Goal: Check status: Check status

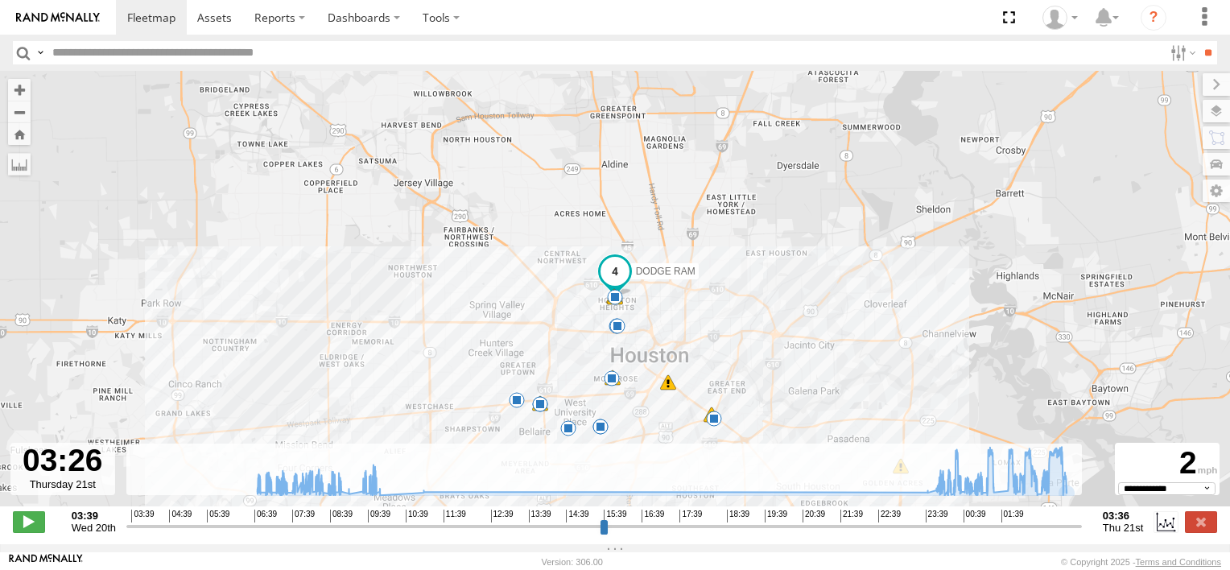
select select "**********"
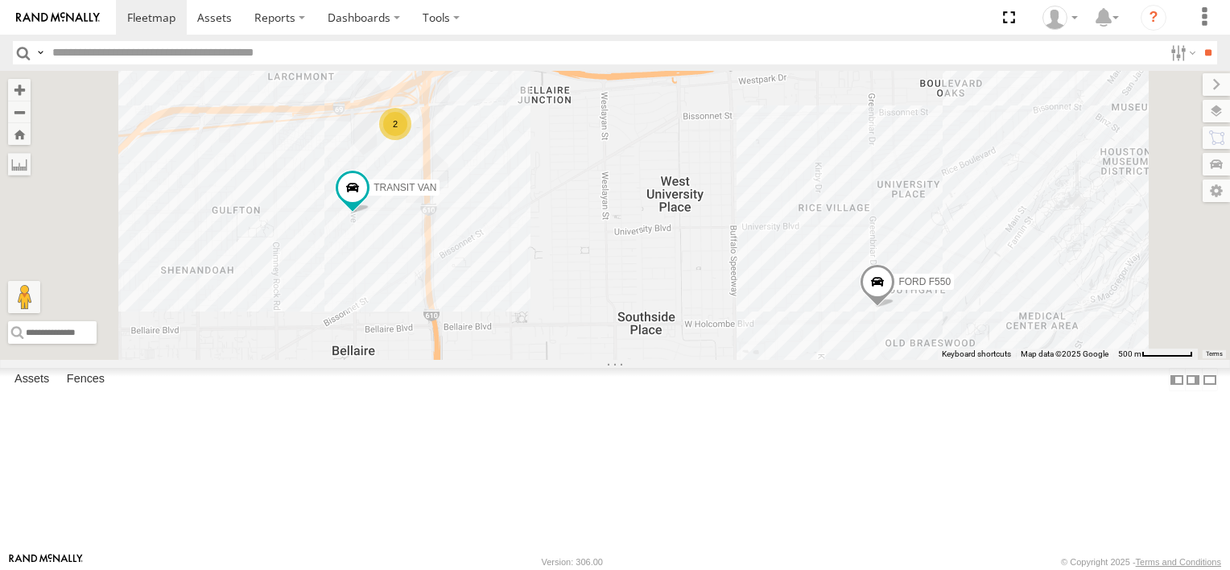
click at [411, 140] on div "2" at bounding box center [395, 124] width 32 height 32
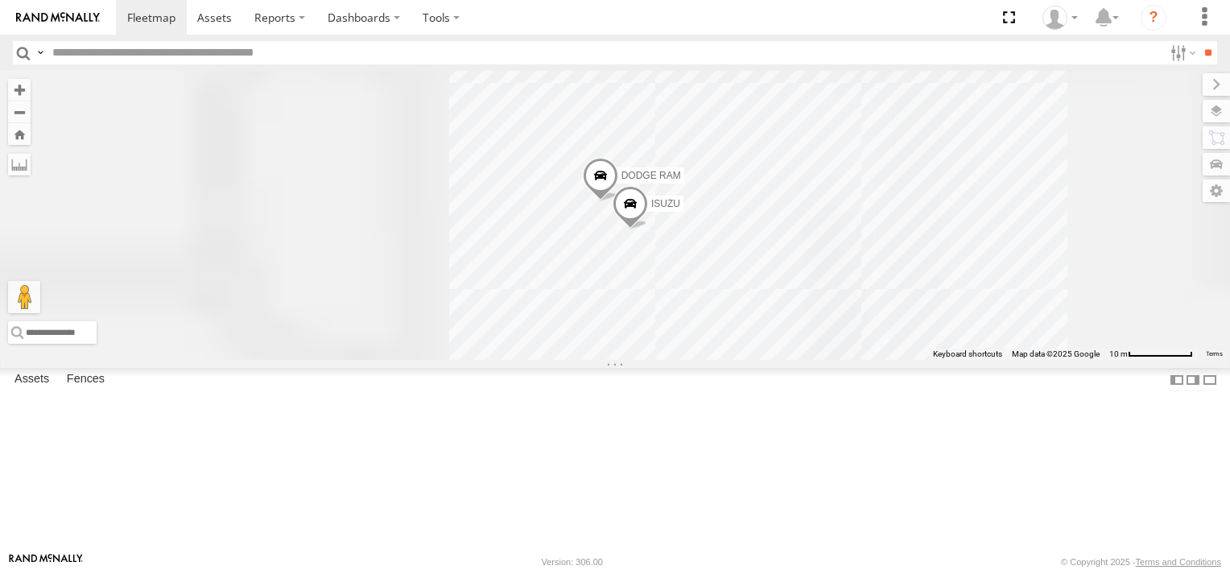
click at [593, 220] on div "FORD F550 TRANSIT VAN ISUZU DODGE RAM" at bounding box center [615, 215] width 1230 height 289
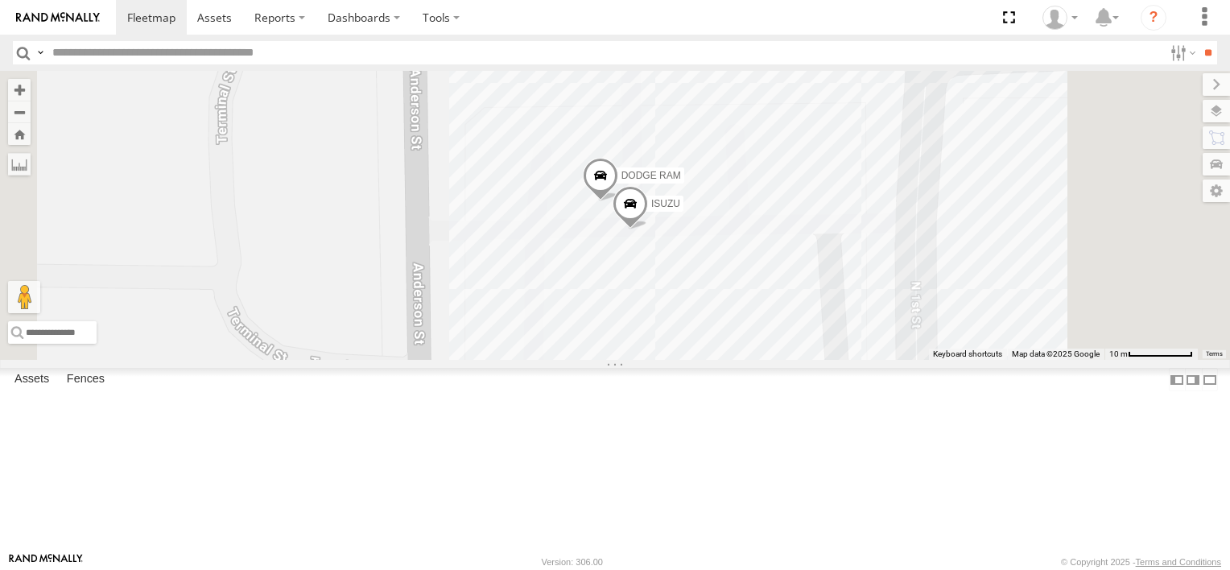
click at [0, 0] on div "FORD F550" at bounding box center [0, 0] width 0 height 0
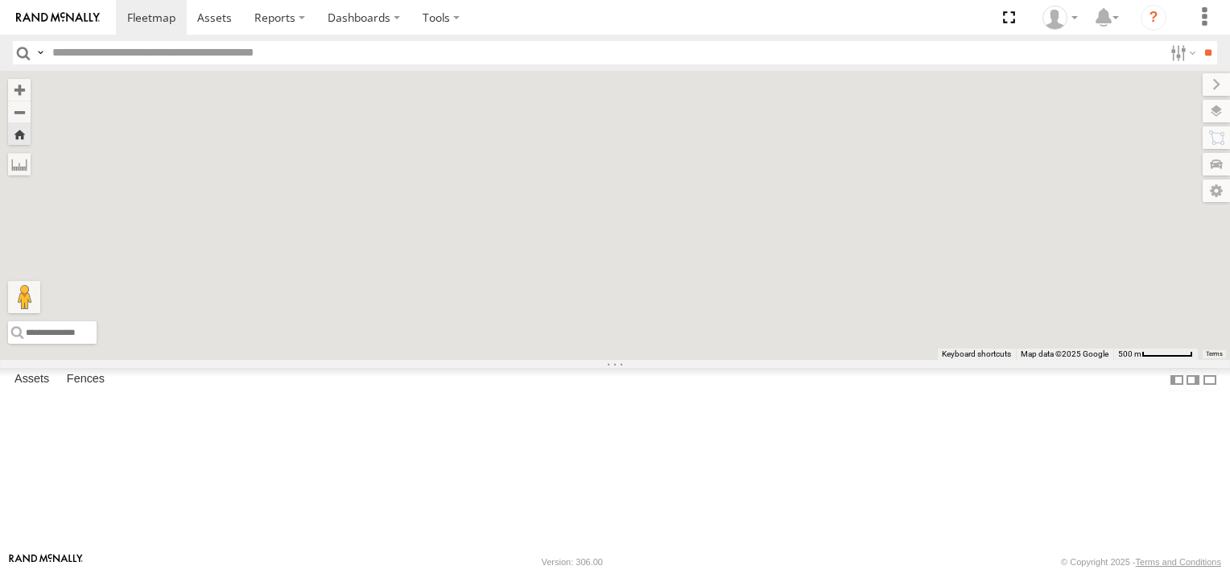
click at [0, 0] on div "FORD F550" at bounding box center [0, 0] width 0 height 0
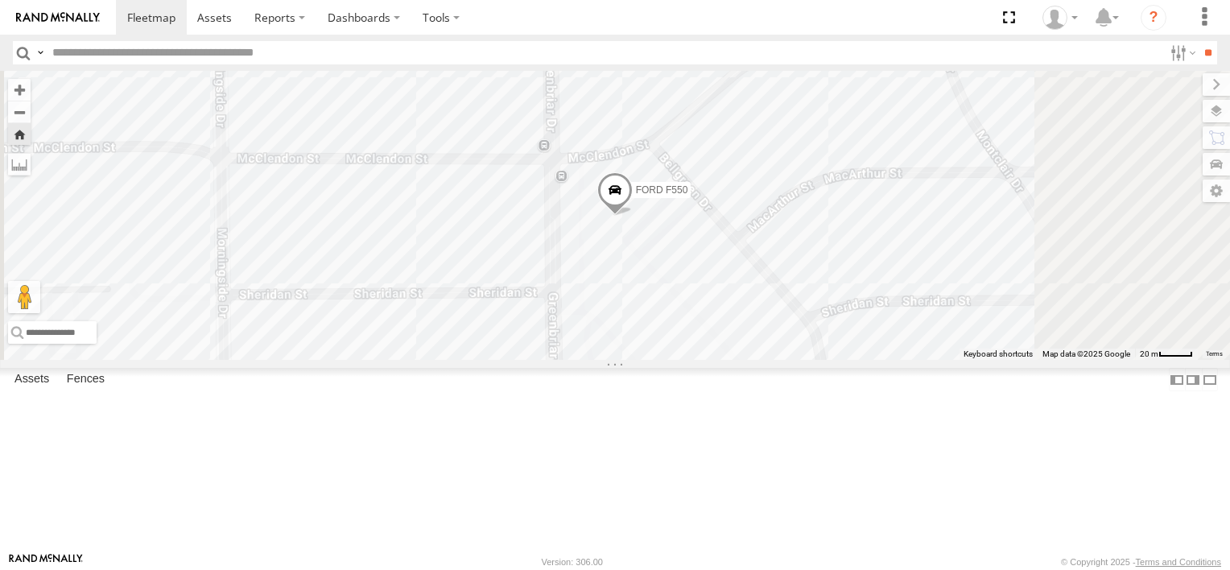
click at [688, 196] on span "FORD F550" at bounding box center [662, 189] width 52 height 11
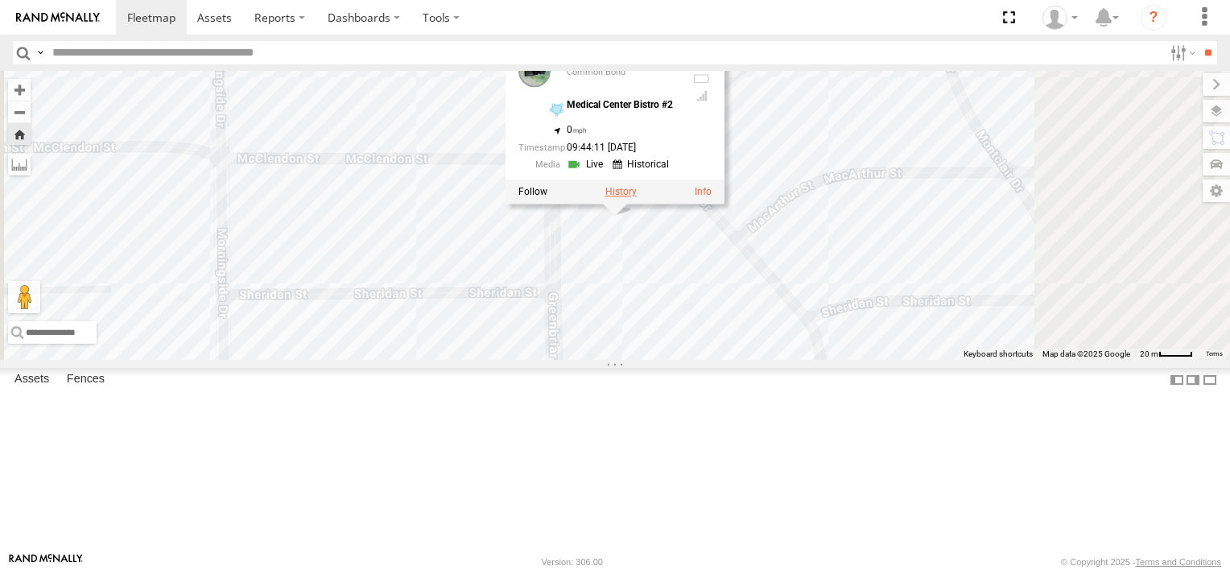
click at [637, 197] on label at bounding box center [620, 191] width 31 height 11
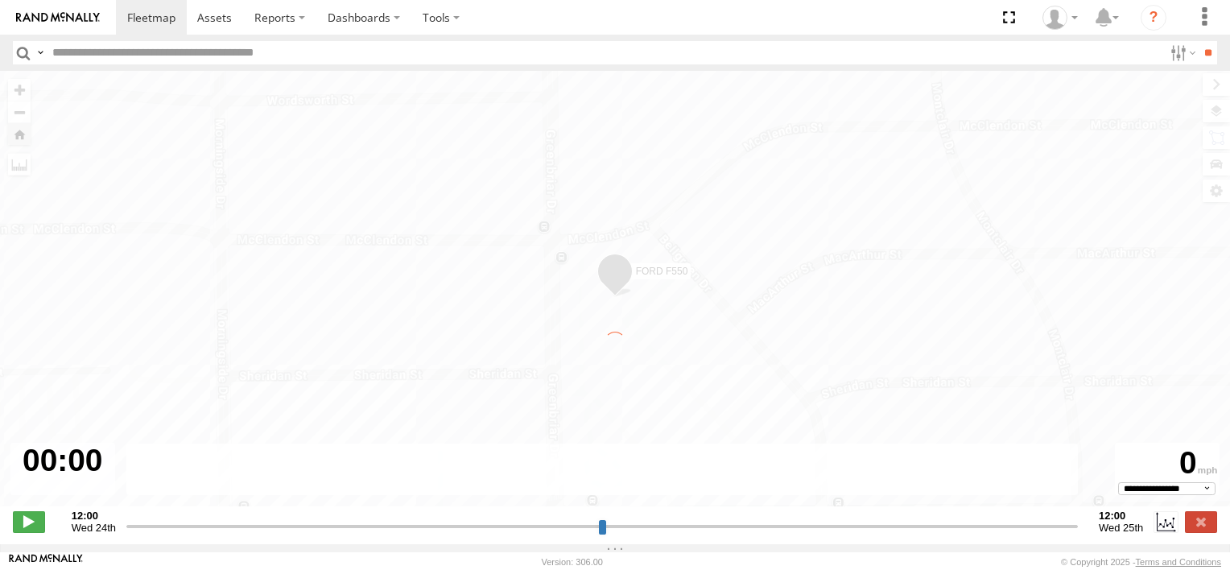
type input "**********"
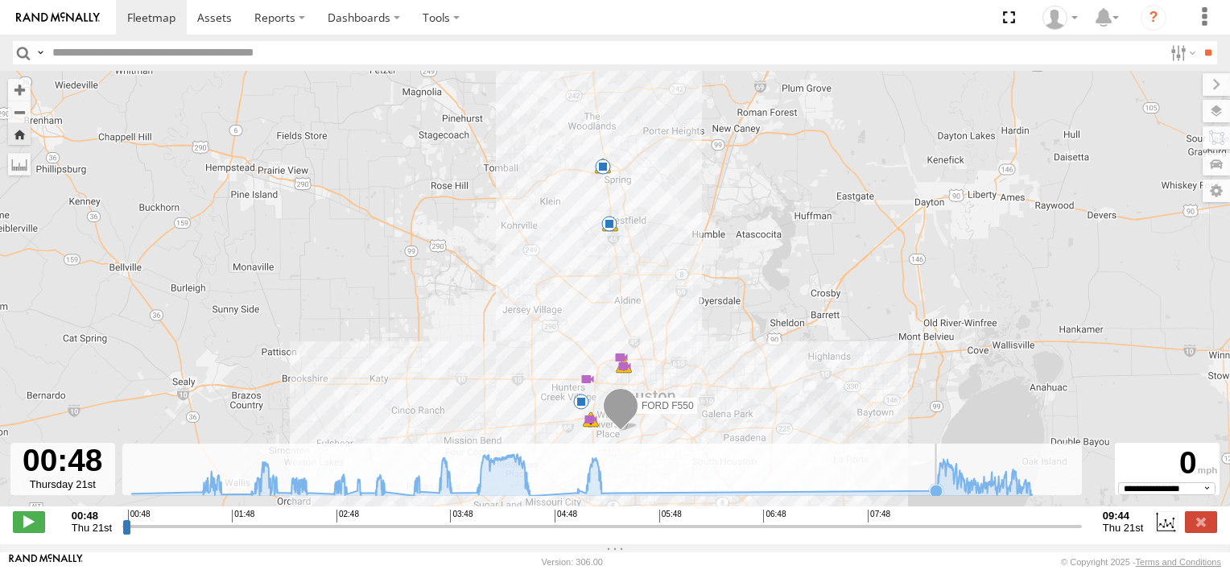
click at [934, 494] on icon at bounding box center [936, 491] width 13 height 13
click at [1031, 495] on icon at bounding box center [1031, 495] width 16 height 16
click at [1031, 494] on icon at bounding box center [1030, 491] width 13 height 13
click at [936, 497] on icon at bounding box center [936, 490] width 13 height 13
click at [1031, 498] on icon at bounding box center [1030, 491] width 13 height 13
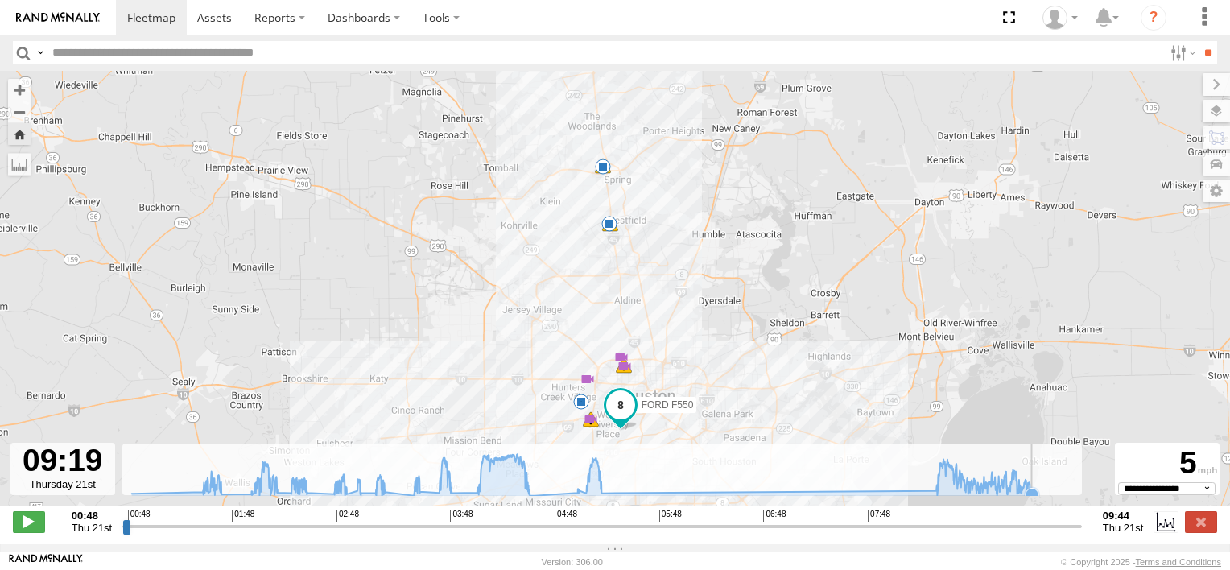
click at [1076, 496] on rect at bounding box center [602, 470] width 960 height 52
click at [68, 13] on img at bounding box center [58, 17] width 84 height 11
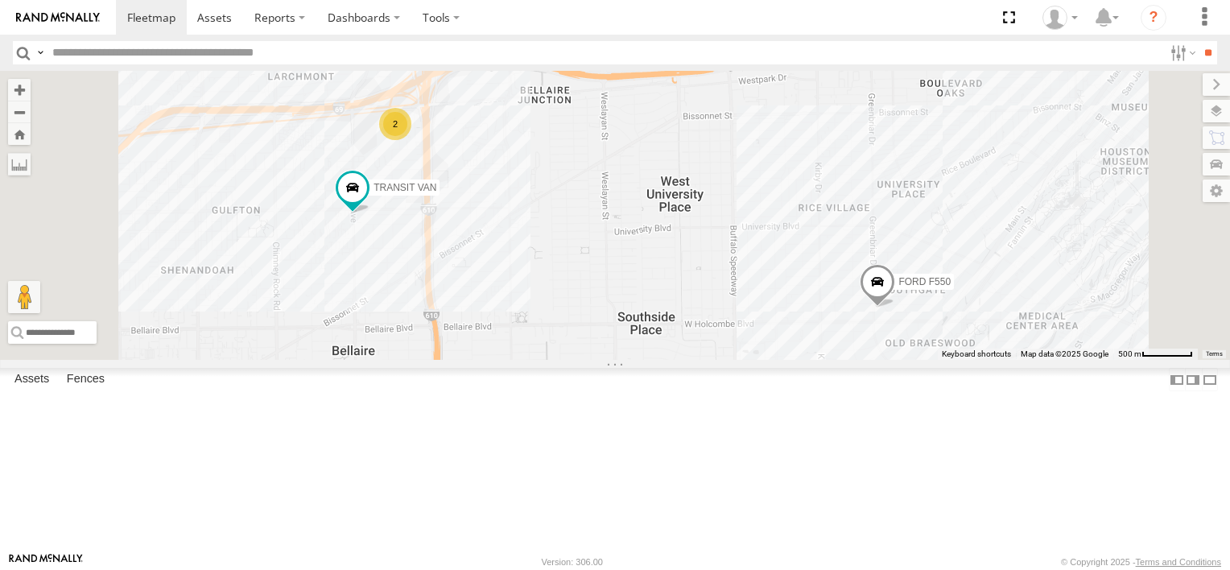
click at [0, 0] on div "FORD F550" at bounding box center [0, 0] width 0 height 0
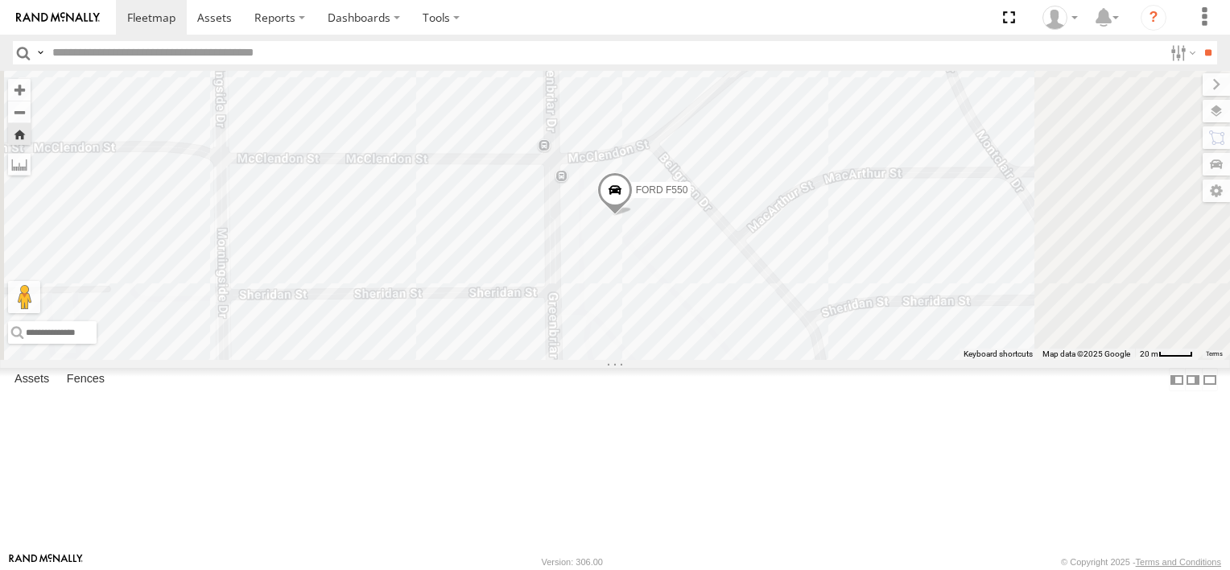
click at [688, 196] on span "FORD F550" at bounding box center [662, 189] width 52 height 11
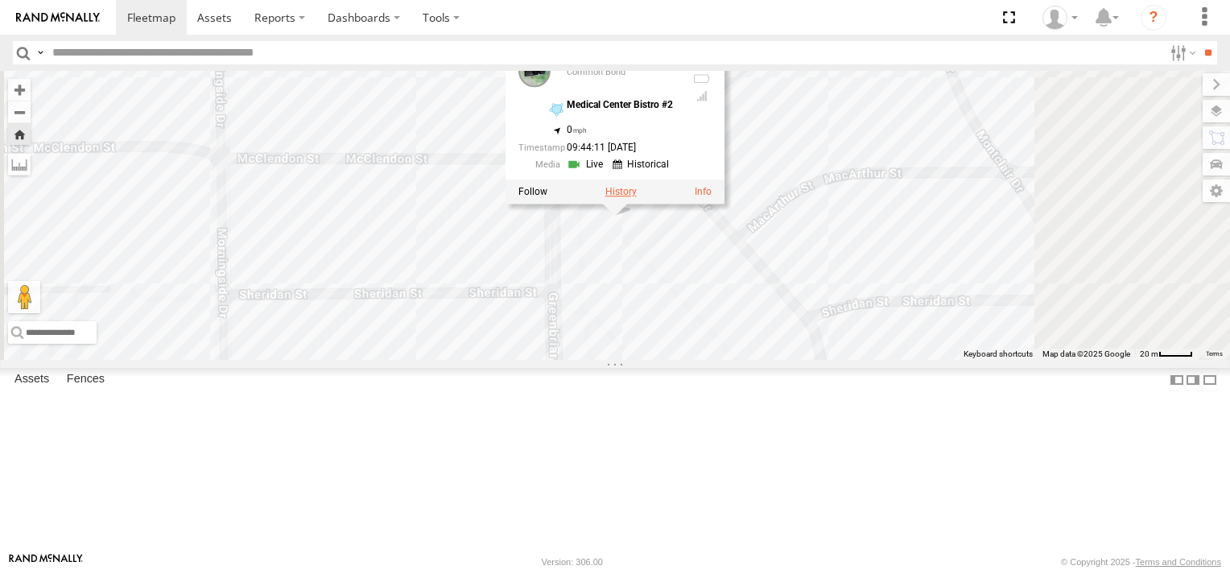
click at [637, 197] on label at bounding box center [620, 191] width 31 height 11
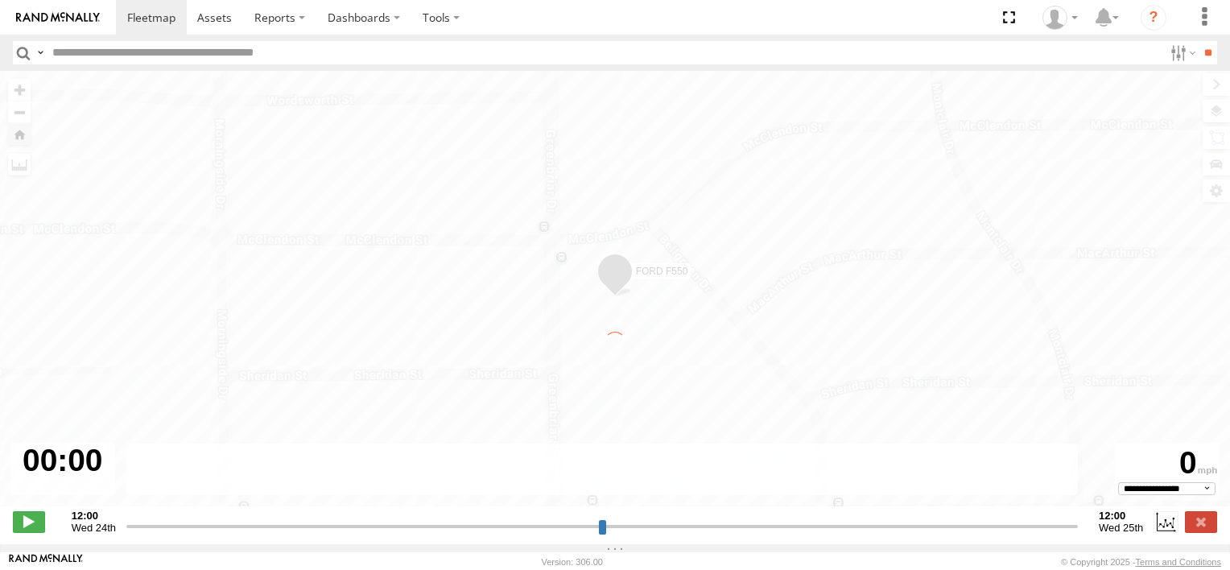
type input "**********"
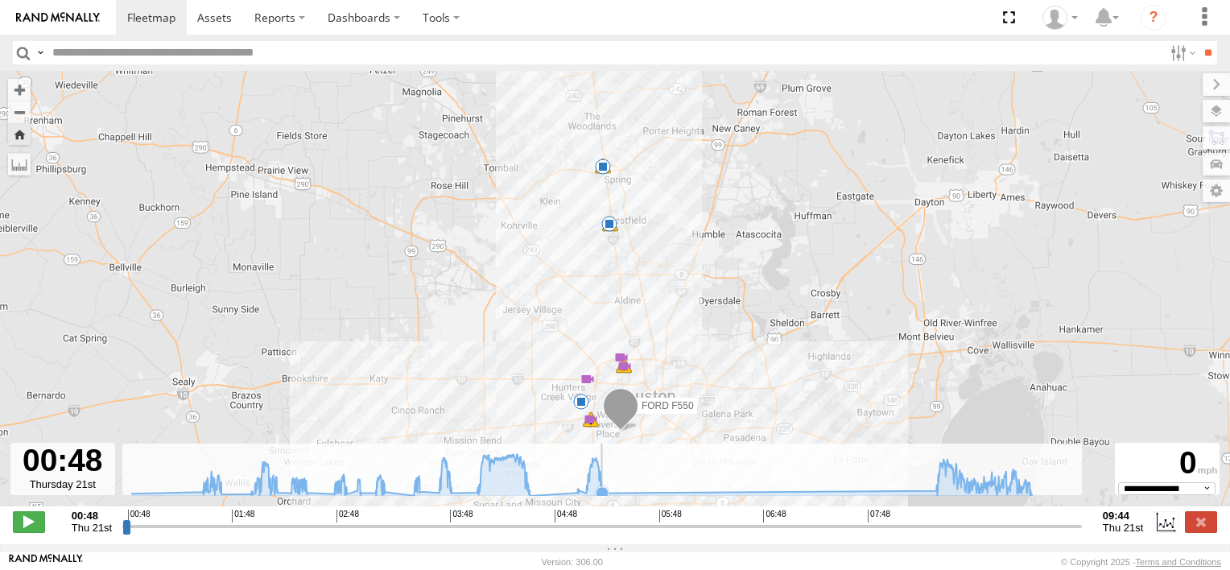
click at [608, 499] on icon at bounding box center [602, 492] width 13 height 13
click at [934, 495] on icon at bounding box center [936, 490] width 13 height 13
click at [1036, 493] on icon at bounding box center [582, 474] width 917 height 41
click at [651, 428] on div "FORD F550 03:29 Thu 03:43 Thu 04:05 Thu 04:35 Thu 05:02 Thu 05:02 Thu 05:16 Thu…" at bounding box center [615, 297] width 1230 height 452
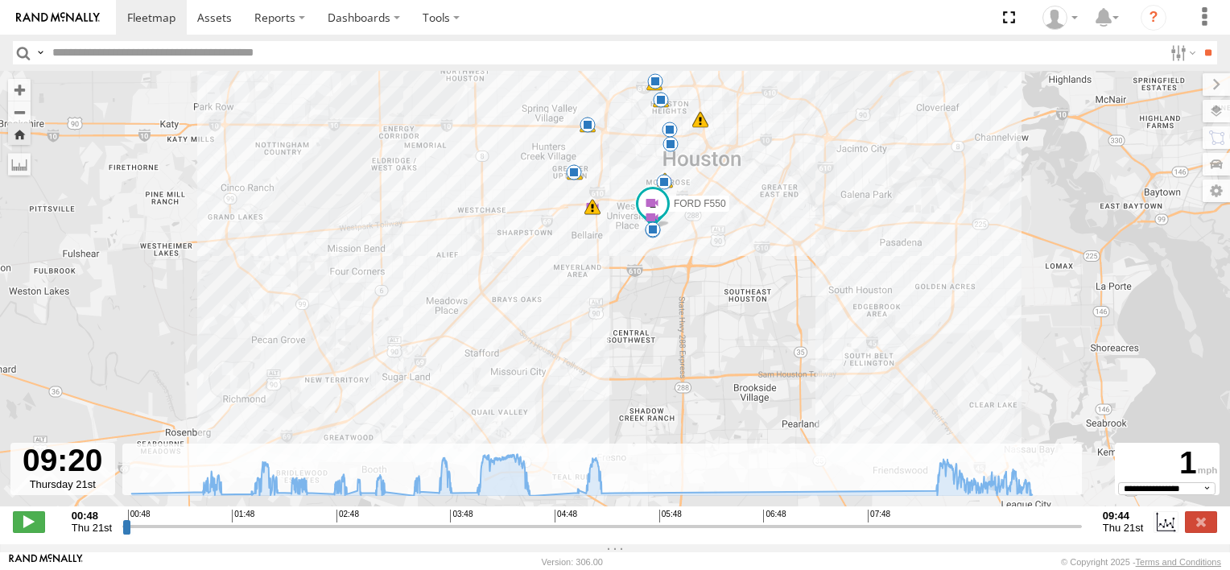
drag, startPoint x: 674, startPoint y: 419, endPoint x: 736, endPoint y: 204, distance: 223.7
click at [736, 204] on div "FORD F550 03:29 Thu 03:43 Thu 04:05 Thu 04:35 Thu 05:02 Thu 05:02 Thu 05:16 Thu…" at bounding box center [615, 297] width 1230 height 452
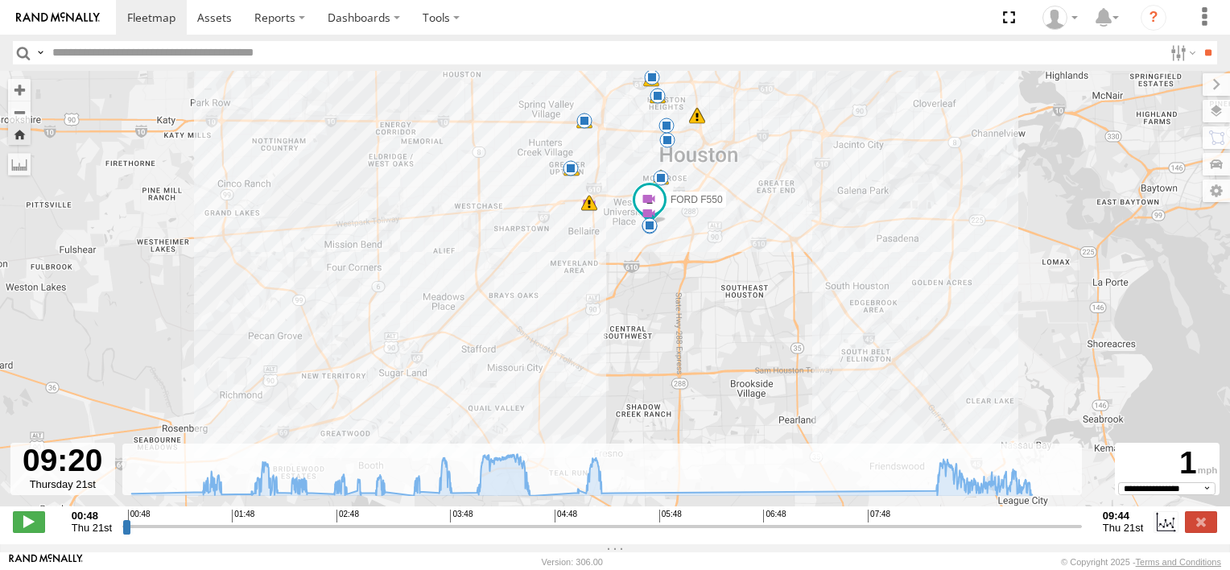
click at [678, 245] on div "FORD F550 03:29 Thu 03:43 Thu 04:05 Thu 04:35 Thu 05:02 Thu 05:02 Thu 05:16 Thu…" at bounding box center [615, 297] width 1230 height 452
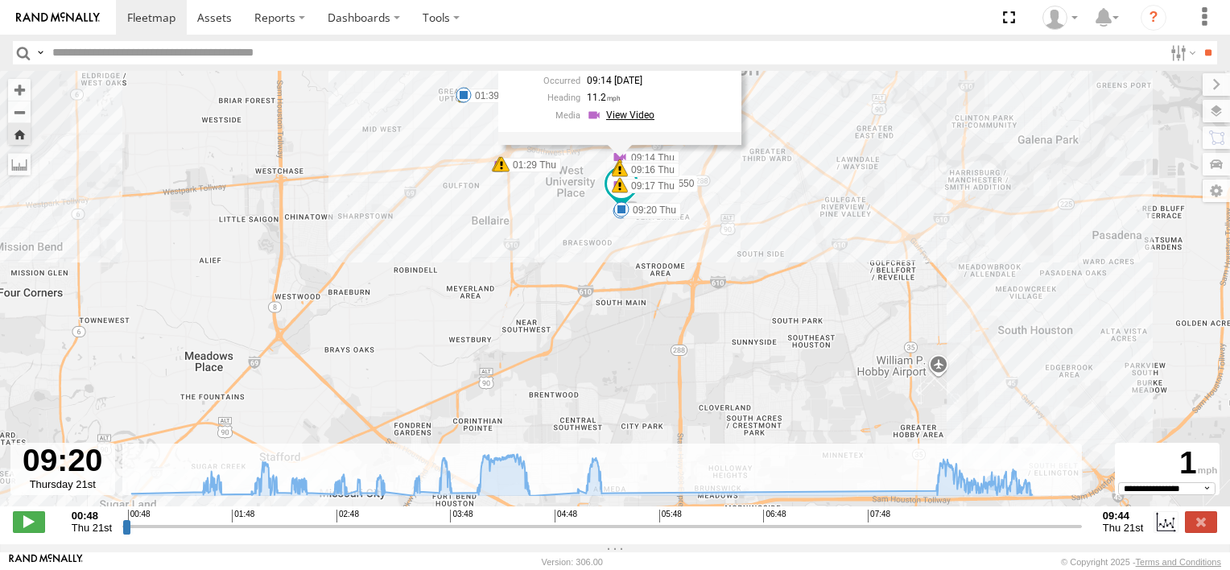
click at [659, 122] on link at bounding box center [623, 114] width 72 height 15
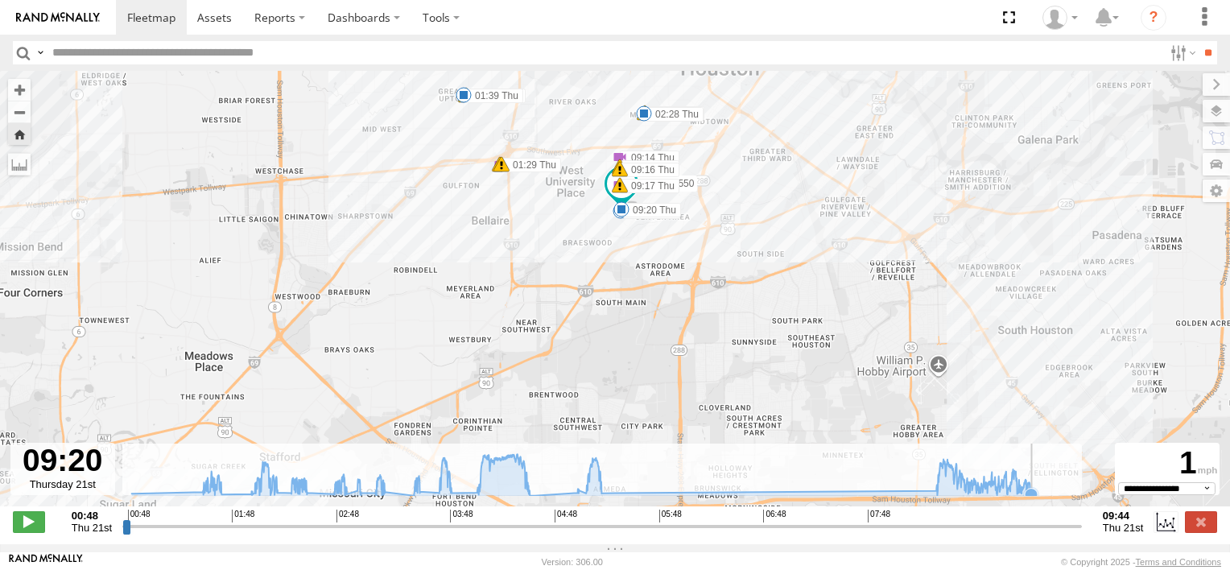
click at [1032, 500] on icon at bounding box center [1031, 494] width 13 height 13
click at [1064, 496] on rect at bounding box center [602, 470] width 960 height 52
click at [1069, 489] on rect at bounding box center [602, 470] width 960 height 52
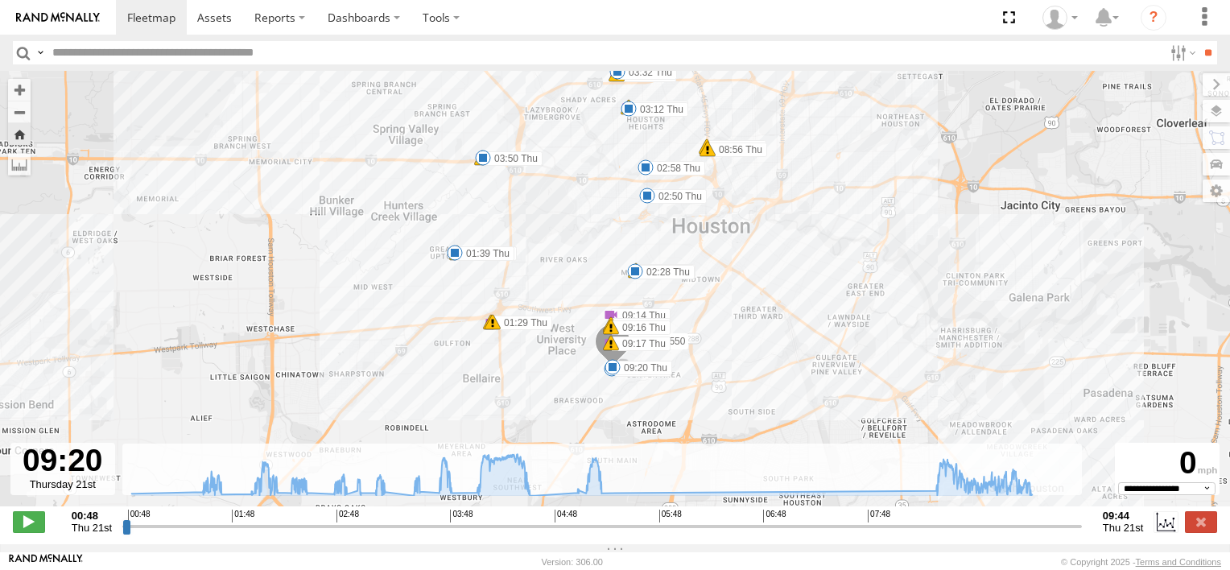
drag, startPoint x: 666, startPoint y: 286, endPoint x: 655, endPoint y: 451, distance: 165.4
click at [655, 451] on div "← Move left → Move right ↑ Move up ↓ Move down + Zoom in - Zoom out Home Jump l…" at bounding box center [615, 307] width 1230 height 473
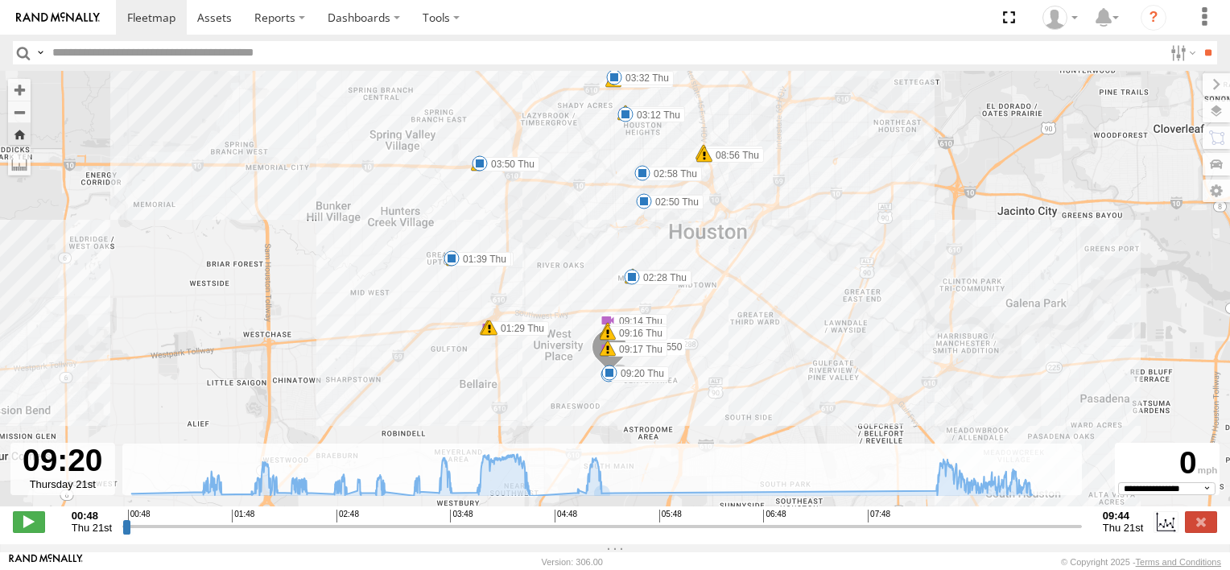
click at [727, 377] on div "FORD F550 03:29 Thu 03:43 Thu 04:05 Thu 04:35 Thu 05:02 Thu 05:02 Thu 05:16 Thu…" at bounding box center [615, 297] width 1230 height 452
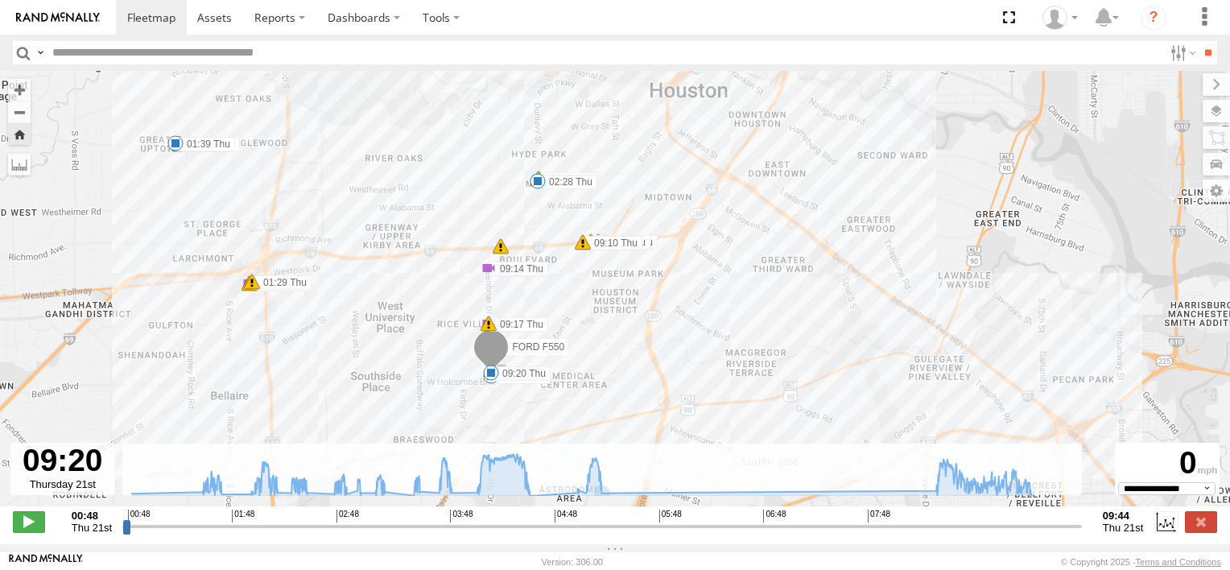
click at [80, 14] on img at bounding box center [58, 17] width 84 height 11
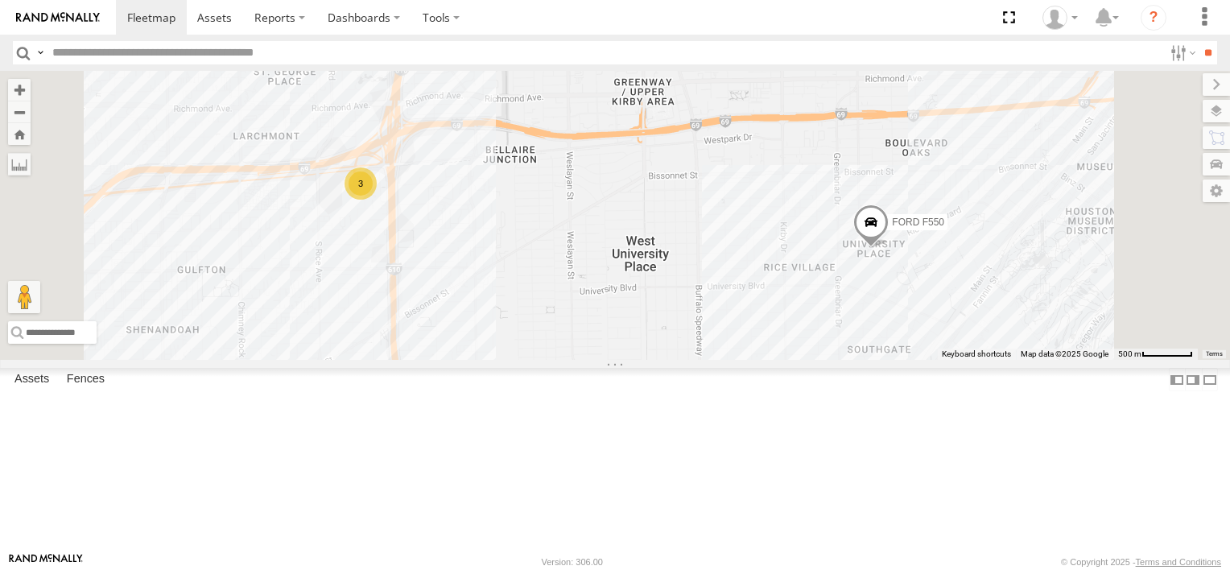
click at [0, 0] on div "FORD F550 Common Bond" at bounding box center [0, 0] width 0 height 0
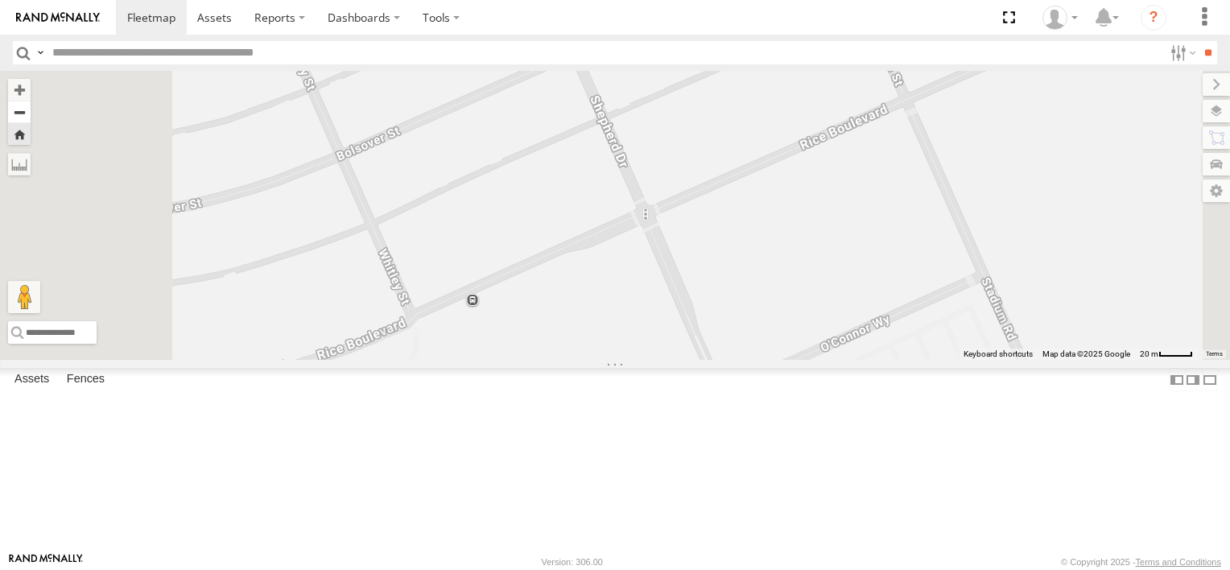
click at [31, 114] on button "Zoom out" at bounding box center [19, 112] width 23 height 23
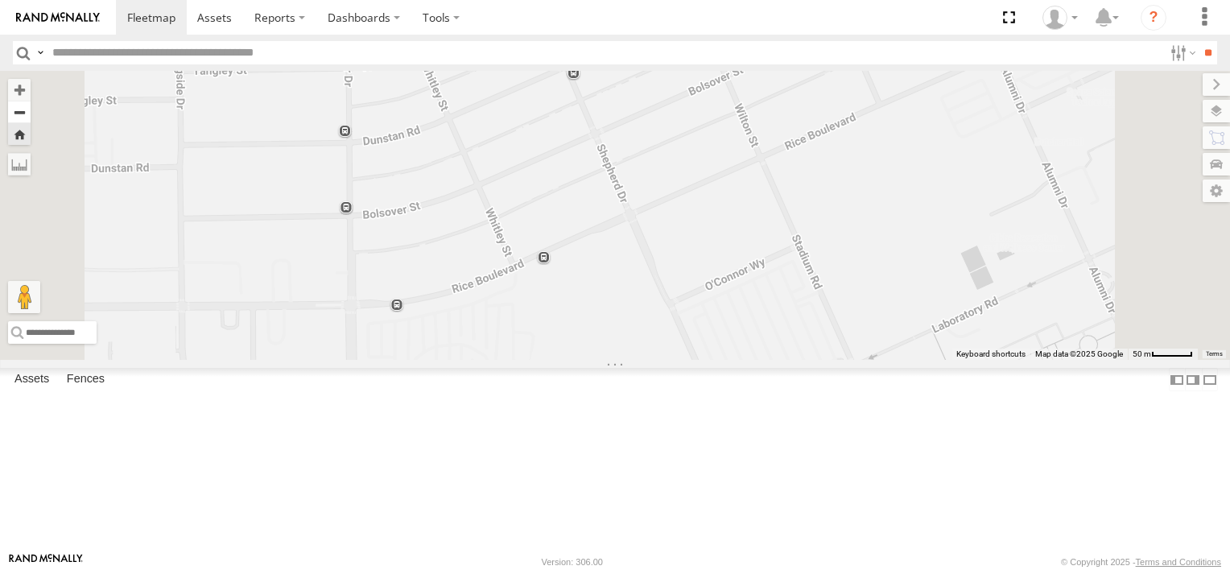
click at [31, 114] on button "Zoom out" at bounding box center [19, 112] width 23 height 23
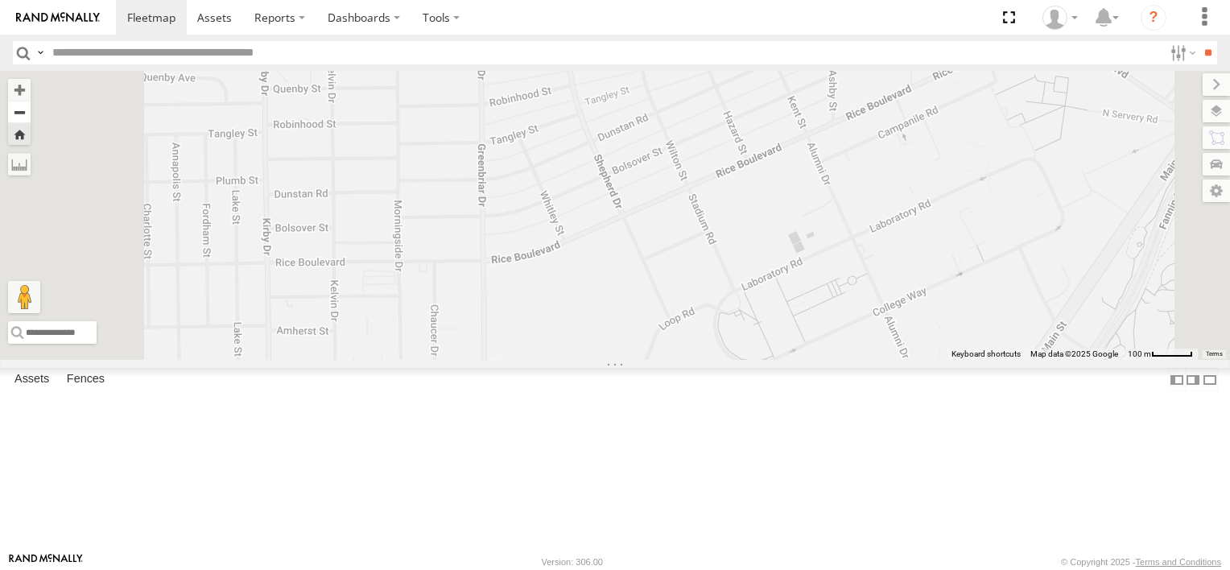
click at [31, 114] on button "Zoom out" at bounding box center [19, 112] width 23 height 23
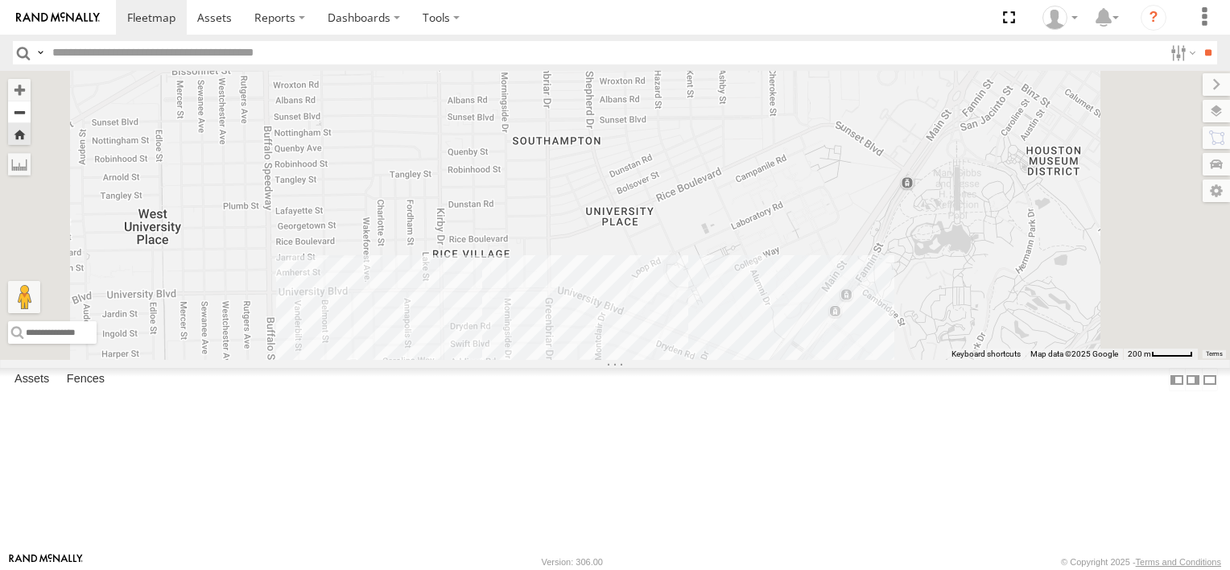
click at [31, 114] on button "Zoom out" at bounding box center [19, 112] width 23 height 23
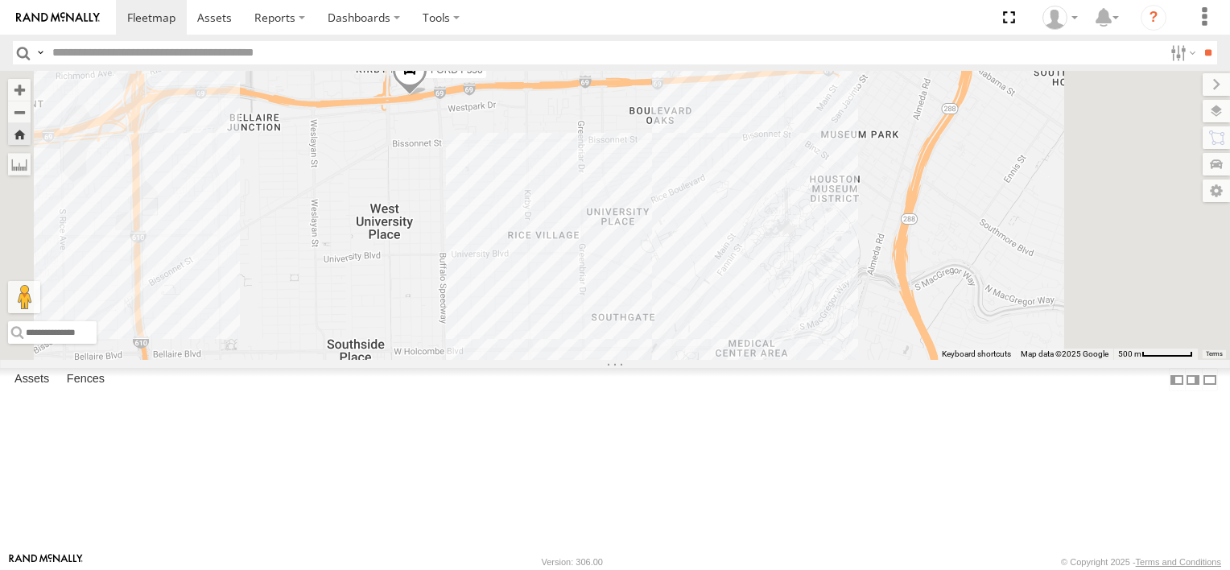
click at [0, 0] on div "FORD F550 Common Bond" at bounding box center [0, 0] width 0 height 0
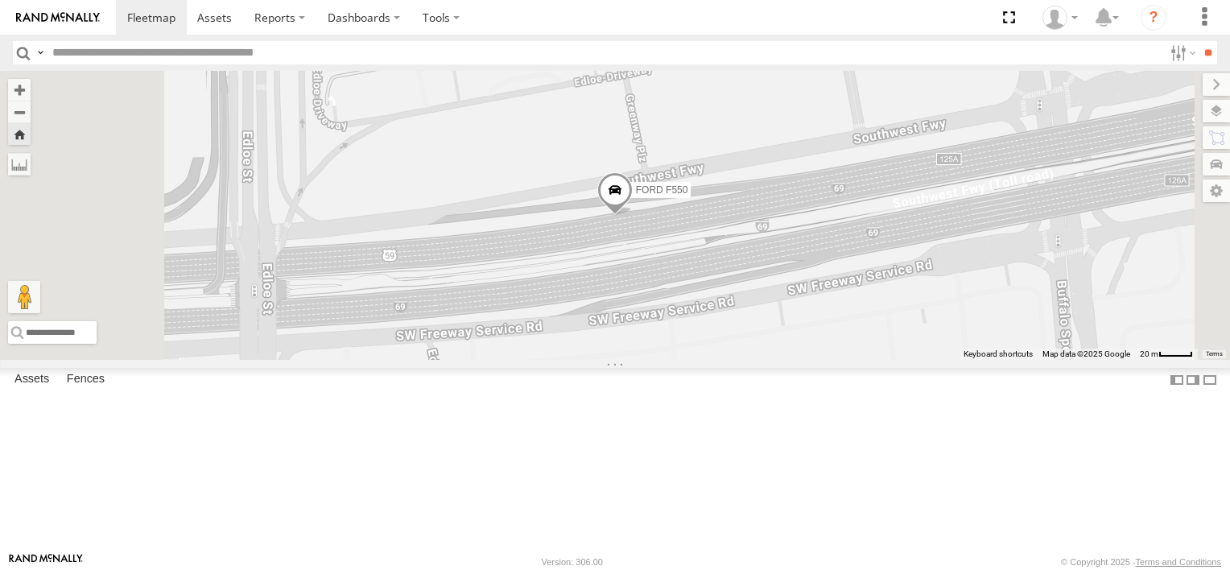
click at [688, 196] on span "FORD F550" at bounding box center [662, 189] width 52 height 11
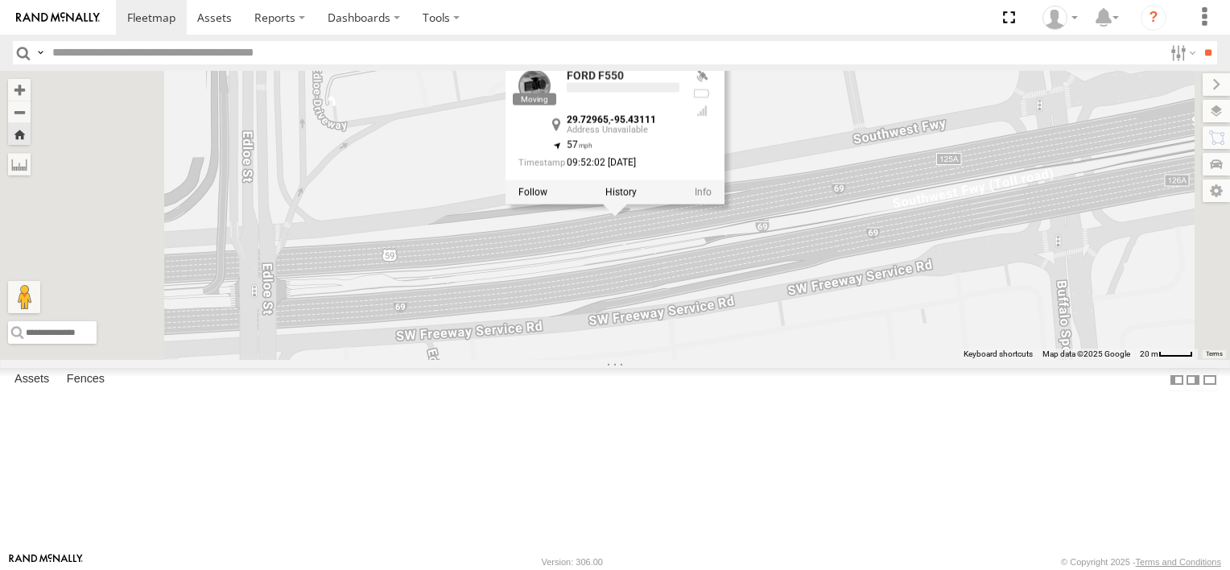
click at [725, 204] on div at bounding box center [615, 192] width 219 height 24
